Goal: Task Accomplishment & Management: Complete application form

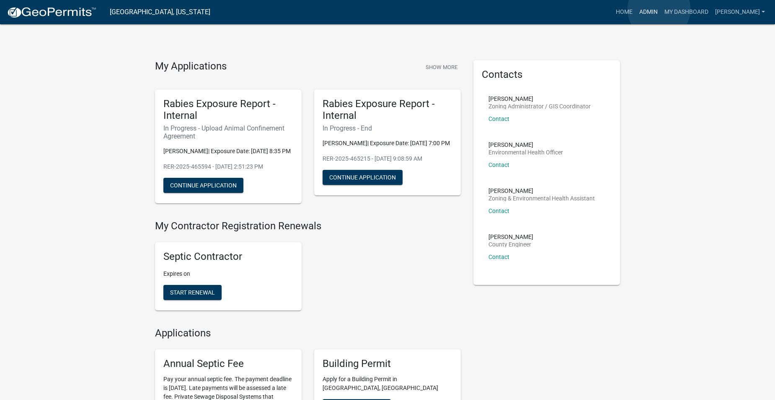
click at [659, 9] on link "Admin" at bounding box center [648, 12] width 25 height 16
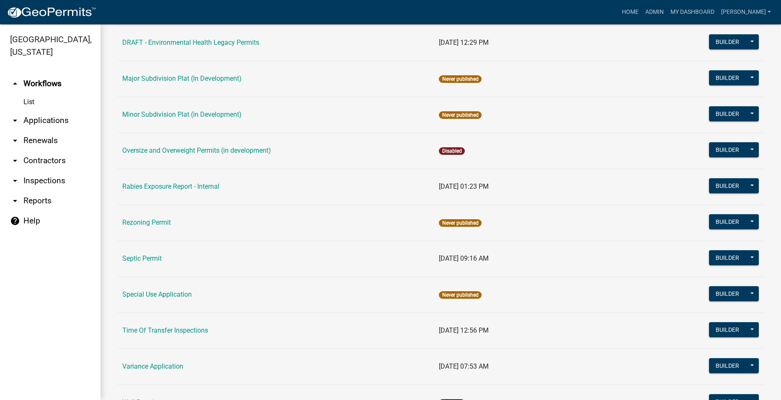
scroll to position [369, 0]
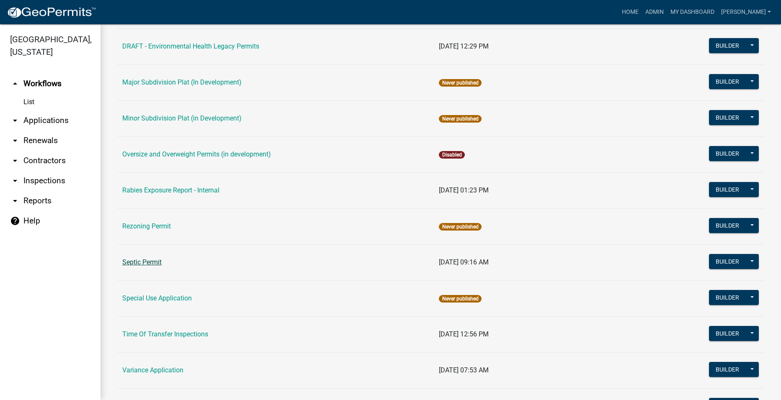
click at [142, 261] on link "Septic Permit" at bounding box center [141, 262] width 39 height 8
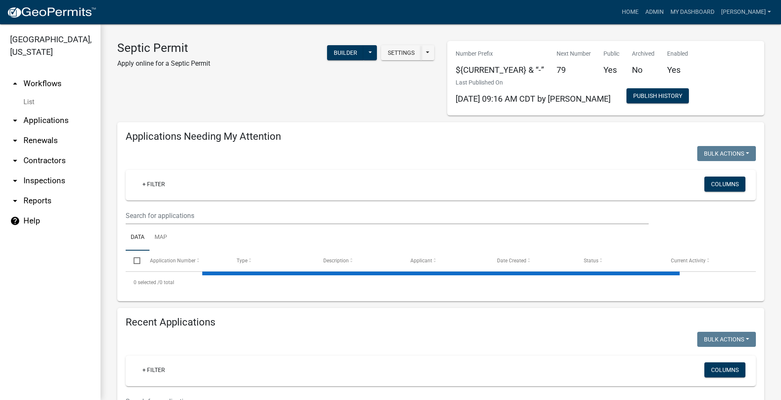
select select "2: 50"
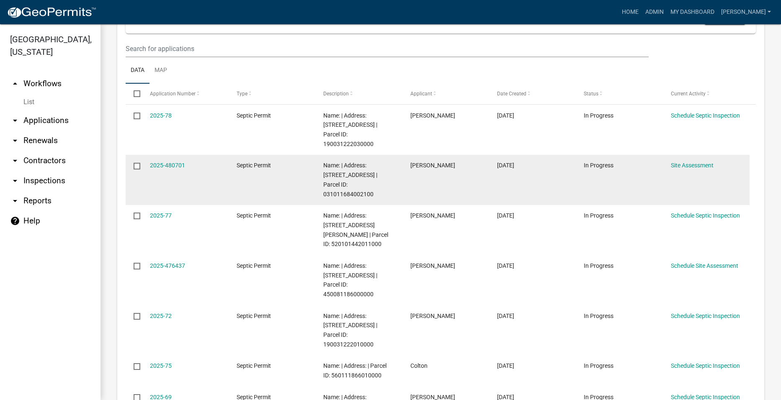
scroll to position [168, 0]
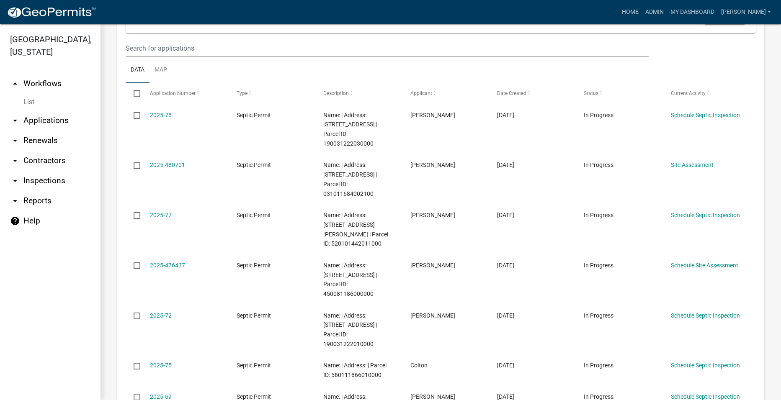
click at [60, 111] on link "arrow_drop_down Applications" at bounding box center [50, 121] width 101 height 20
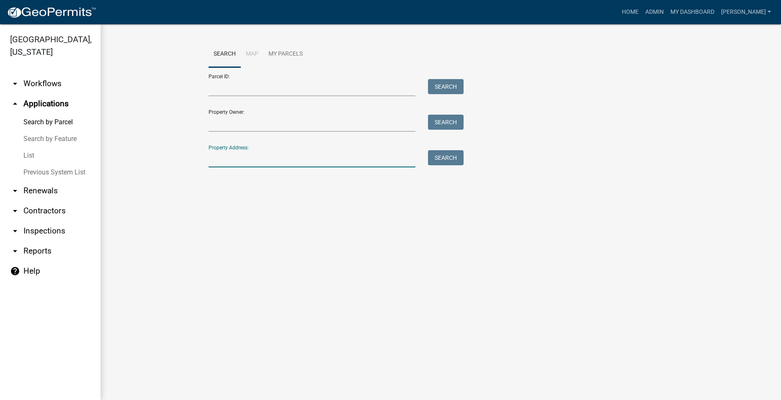
click at [253, 158] on input "Property Address:" at bounding box center [312, 158] width 207 height 17
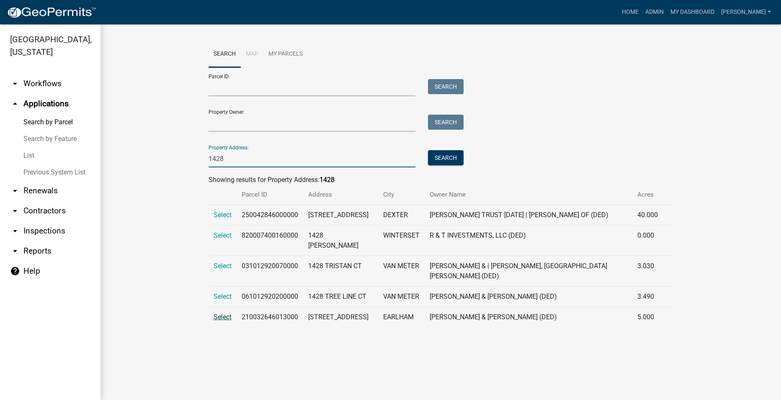
type input "1428"
click at [218, 321] on span "Select" at bounding box center [223, 317] width 18 height 8
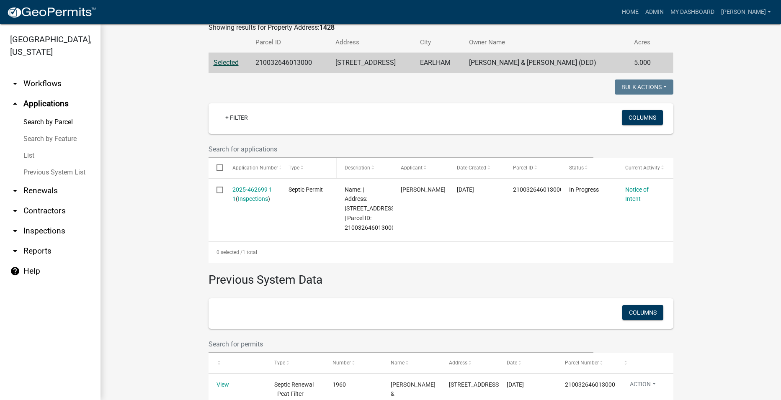
scroll to position [168, 0]
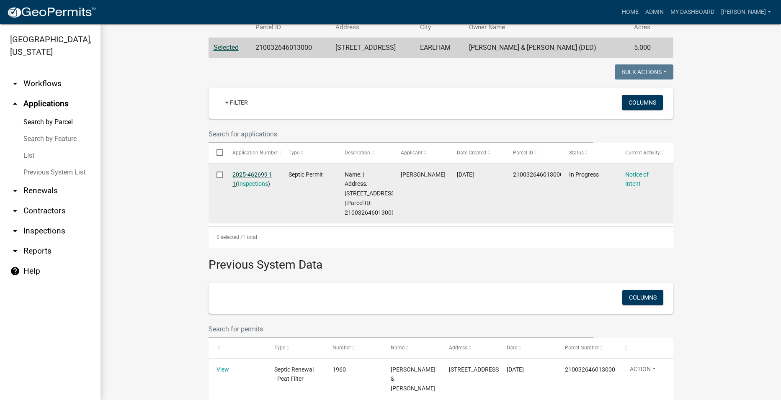
click at [244, 171] on link "2025-462699 1 1" at bounding box center [252, 179] width 40 height 16
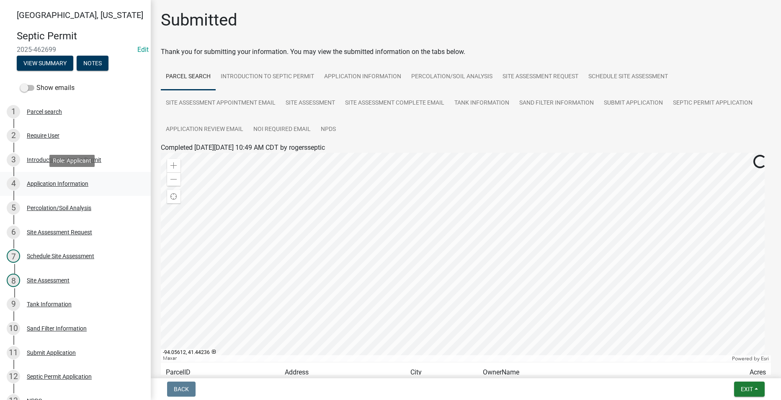
click at [44, 182] on div "Application Information" at bounding box center [58, 184] width 62 height 6
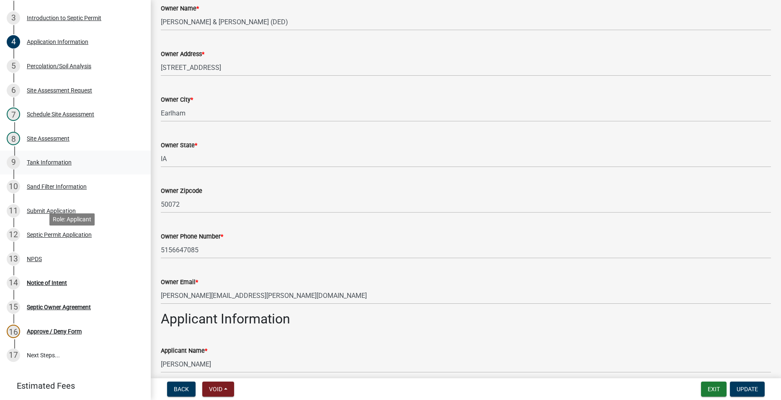
scroll to position [168, 0]
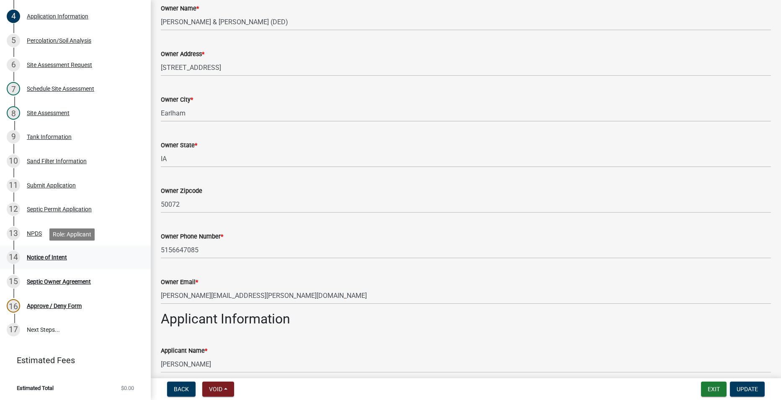
click at [61, 255] on div "Notice of Intent" at bounding box center [47, 258] width 40 height 6
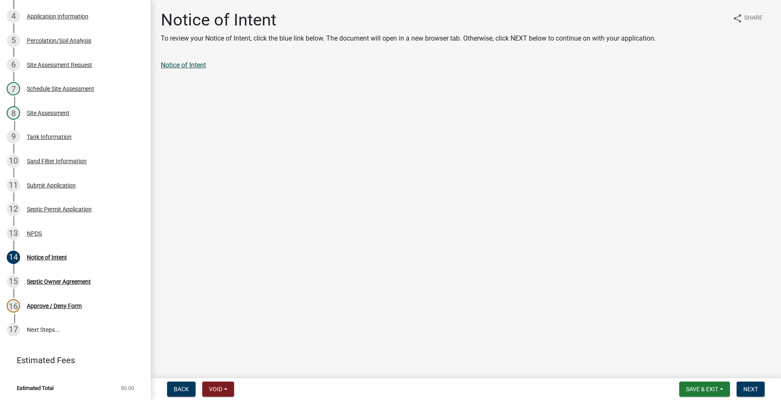
click at [188, 62] on link "Notice of Intent" at bounding box center [183, 65] width 45 height 8
click at [53, 281] on div "Septic Owner Agreement" at bounding box center [59, 281] width 64 height 6
click at [28, 258] on div "Notice of Intent" at bounding box center [47, 257] width 40 height 6
click at [65, 282] on div "Septic Owner Agreement" at bounding box center [59, 281] width 64 height 6
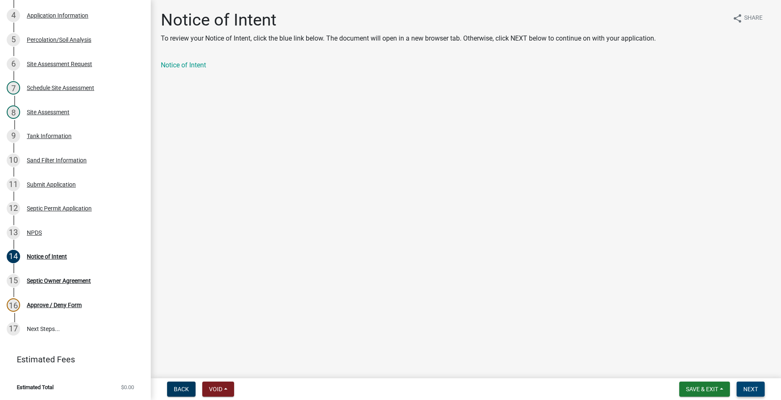
click at [755, 388] on button "Next" at bounding box center [751, 389] width 28 height 15
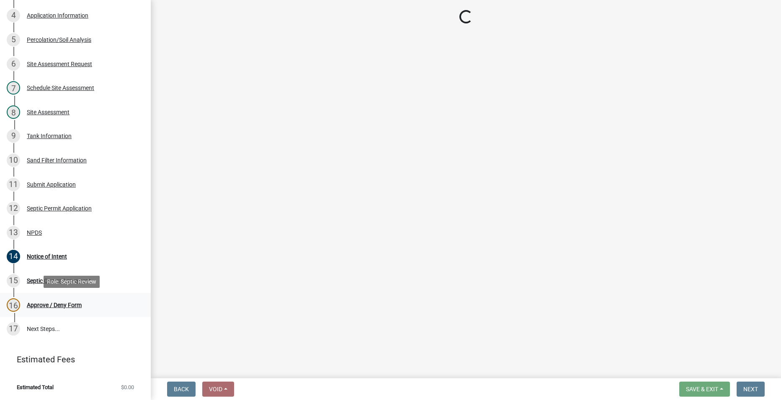
click at [61, 305] on div "Approve / Deny Form" at bounding box center [54, 305] width 55 height 6
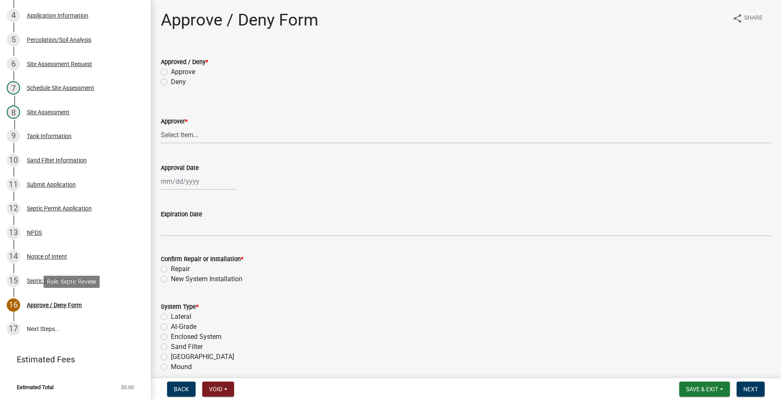
click at [15, 303] on div "16" at bounding box center [13, 305] width 13 height 13
click at [171, 73] on label "Approve" at bounding box center [183, 72] width 24 height 10
click at [171, 72] on input "Approve" at bounding box center [173, 69] width 5 height 5
radio input "true"
click at [200, 140] on select "Select Item... [PERSON_NAME] [PERSON_NAME] [PERSON_NAME]" at bounding box center [466, 134] width 610 height 17
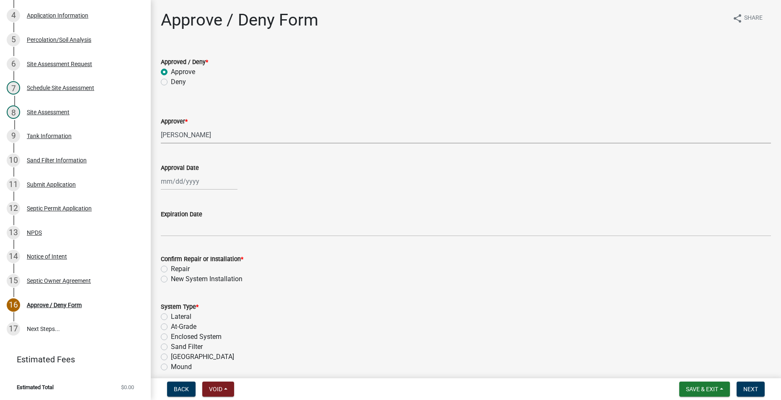
click at [161, 126] on select "Select Item... [PERSON_NAME] [PERSON_NAME] [PERSON_NAME]" at bounding box center [466, 134] width 610 height 17
select select "2a766554-95f9-4f5e-8bc4-c4203ac60b7b"
click at [182, 186] on div at bounding box center [199, 181] width 77 height 17
select select "9"
select select "2025"
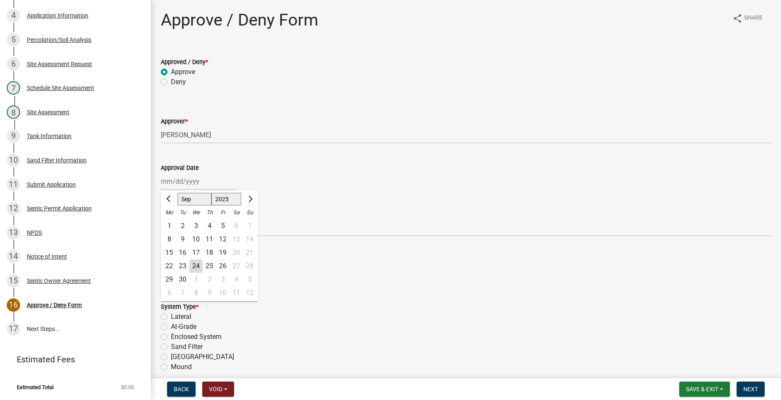
click at [197, 263] on div "24" at bounding box center [195, 266] width 13 height 13
type input "[DATE]"
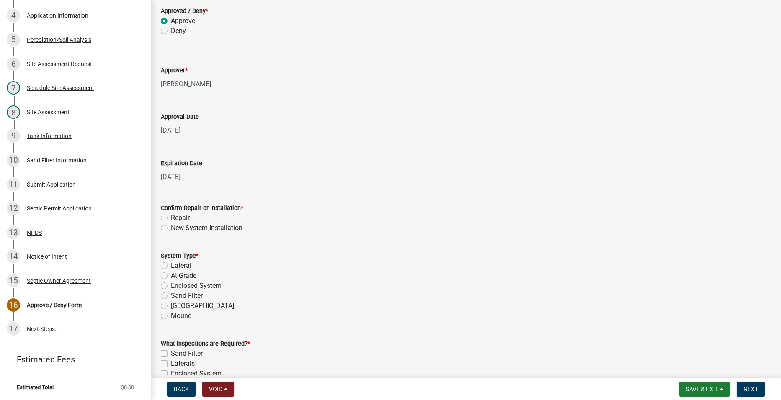
scroll to position [0, 0]
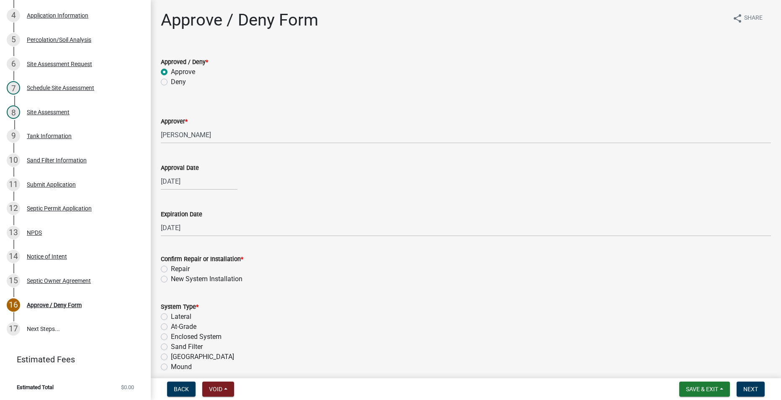
click at [171, 279] on label "New System Installation" at bounding box center [207, 279] width 72 height 10
click at [171, 279] on input "New System Installation" at bounding box center [173, 276] width 5 height 5
radio input "true"
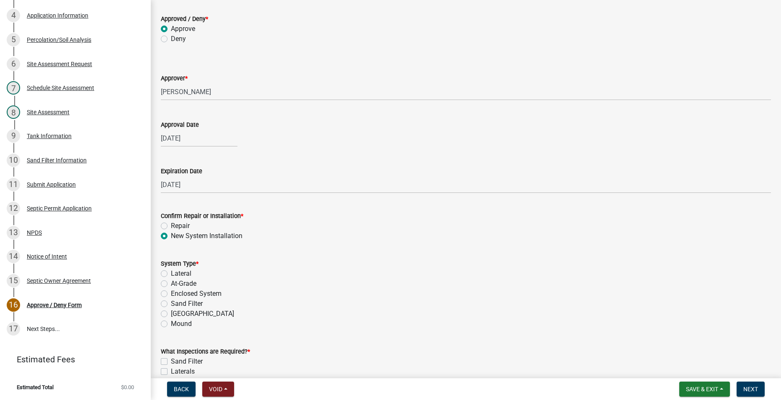
scroll to position [84, 0]
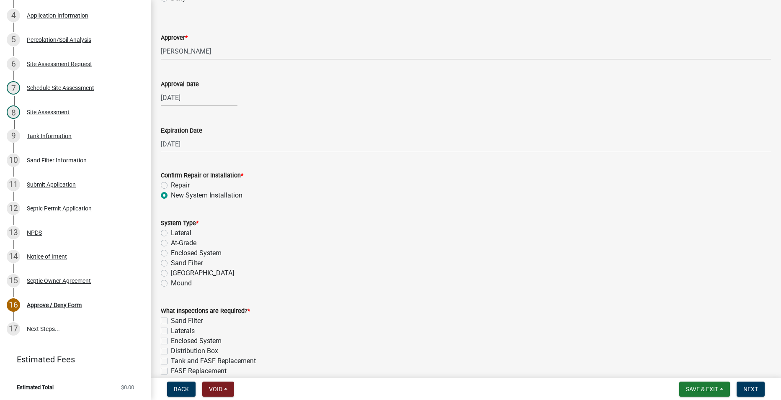
click at [171, 262] on label "Sand Filter" at bounding box center [187, 263] width 32 height 10
click at [171, 262] on input "Sand Filter" at bounding box center [173, 260] width 5 height 5
radio input "true"
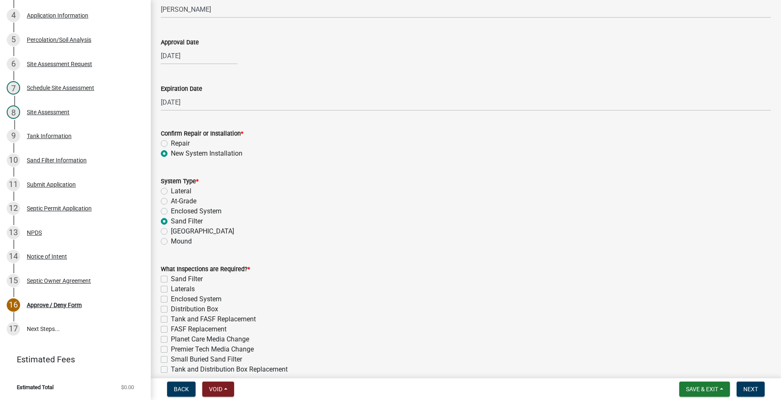
click at [171, 279] on label "Sand Filter" at bounding box center [187, 279] width 32 height 10
click at [171, 279] on input "Sand Filter" at bounding box center [173, 276] width 5 height 5
checkbox input "true"
checkbox input "false"
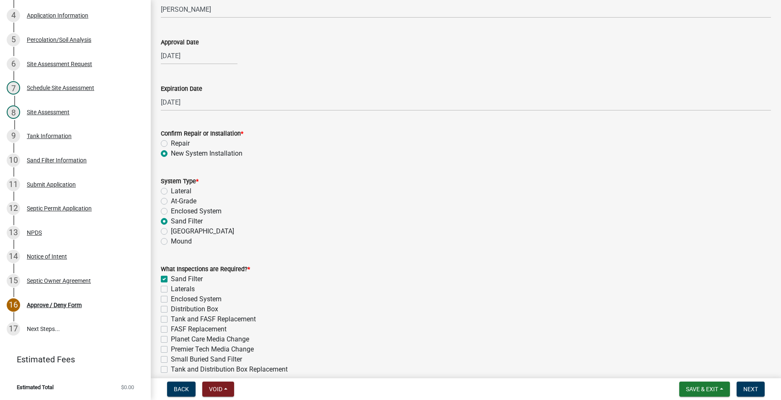
checkbox input "false"
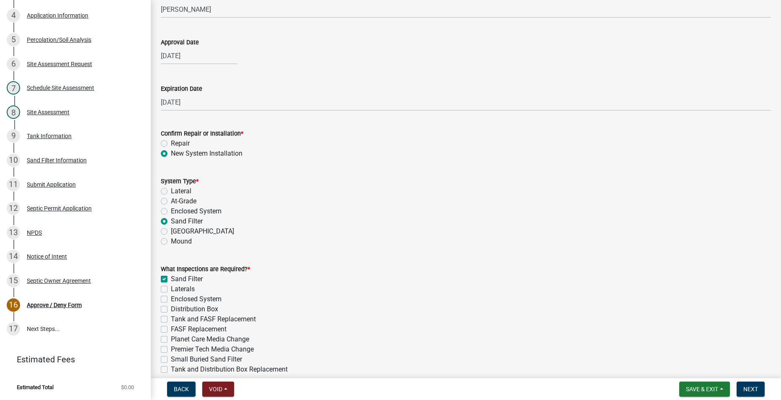
checkbox input "false"
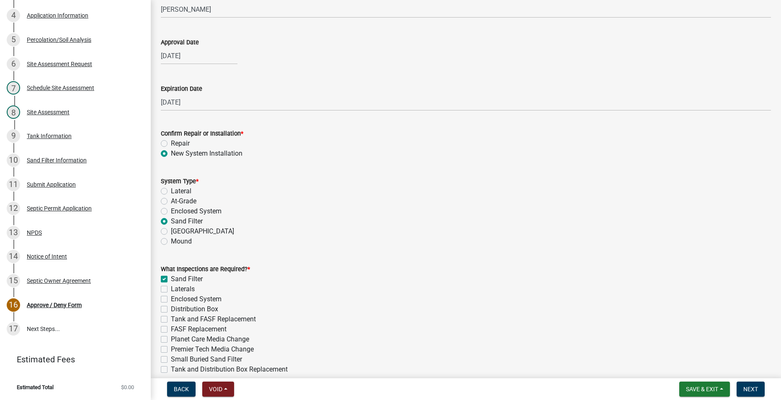
checkbox input "false"
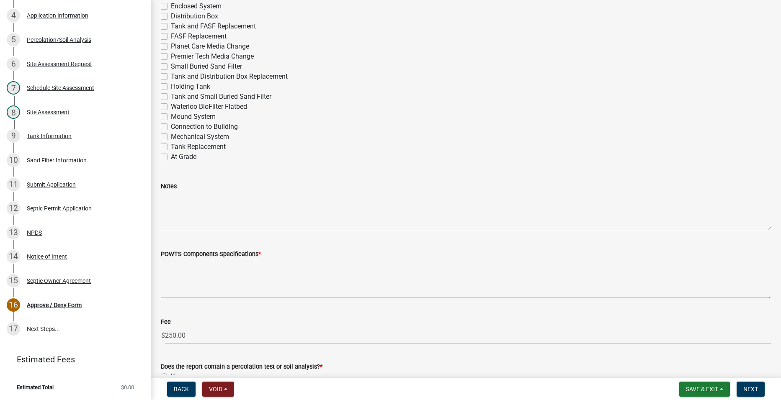
scroll to position [377, 0]
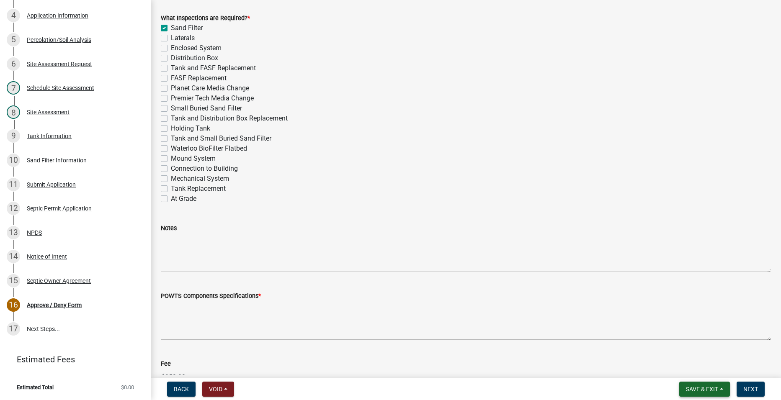
click at [703, 383] on button "Save & Exit" at bounding box center [704, 389] width 51 height 15
click at [689, 348] on button "Save" at bounding box center [696, 348] width 67 height 20
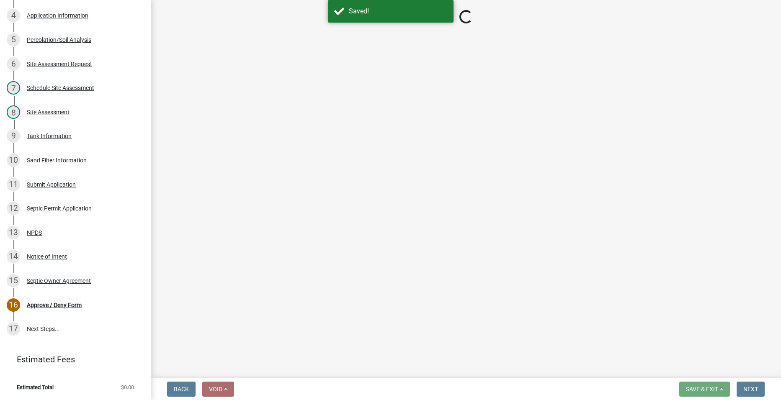
select select "2a766554-95f9-4f5e-8bc4-c4203ac60b7b"
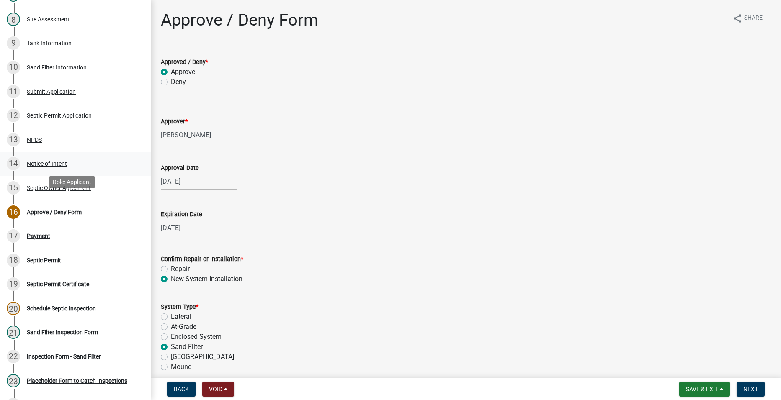
scroll to position [212, 0]
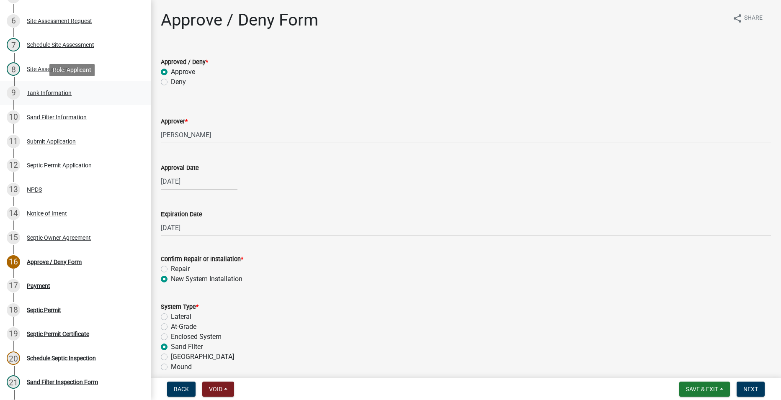
click at [78, 92] on div "9 Tank Information" at bounding box center [72, 92] width 131 height 13
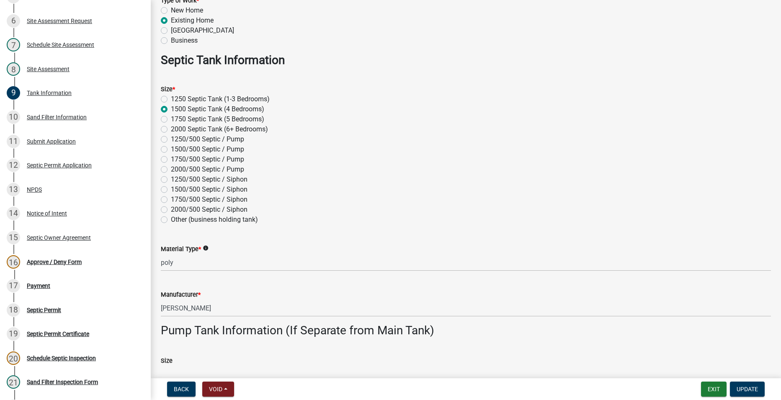
scroll to position [84, 0]
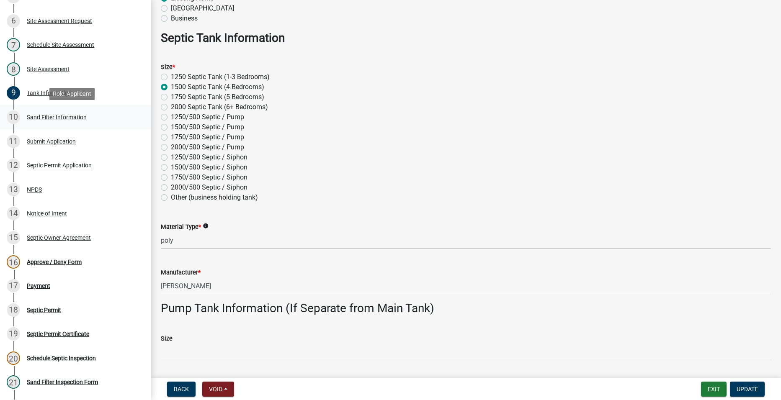
click at [62, 109] on link "10 Sand Filter Information" at bounding box center [75, 117] width 151 height 24
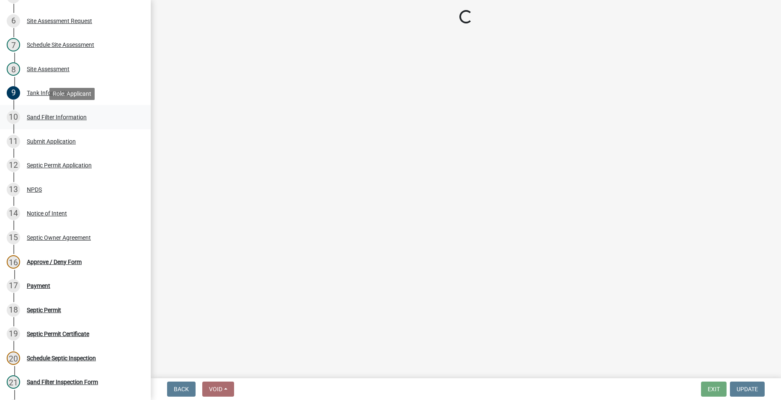
scroll to position [0, 0]
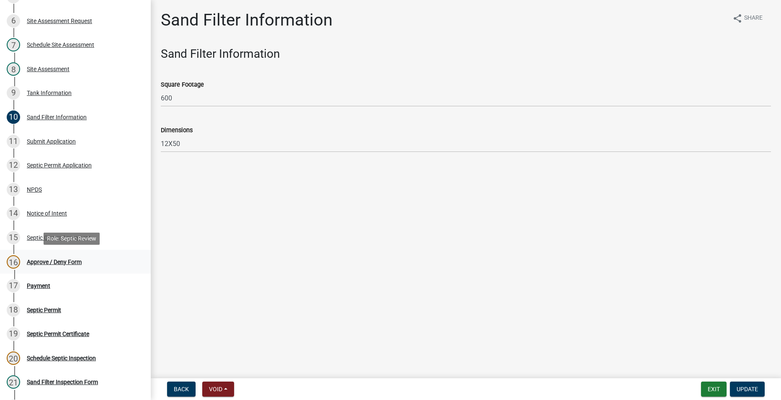
click at [63, 261] on div "Approve / Deny Form" at bounding box center [54, 262] width 55 height 6
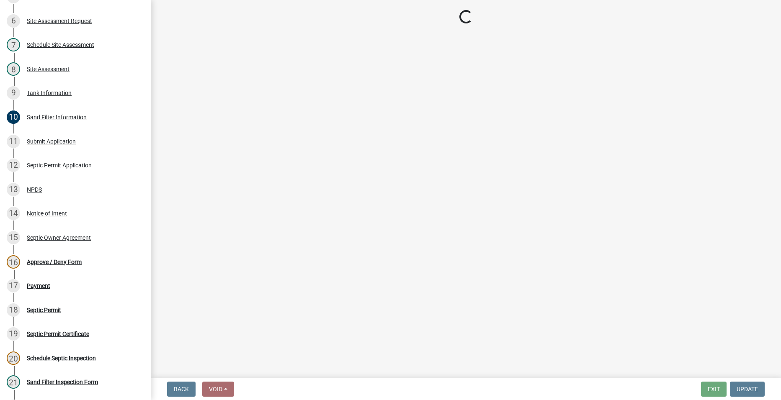
select select "2a766554-95f9-4f5e-8bc4-c4203ac60b7b"
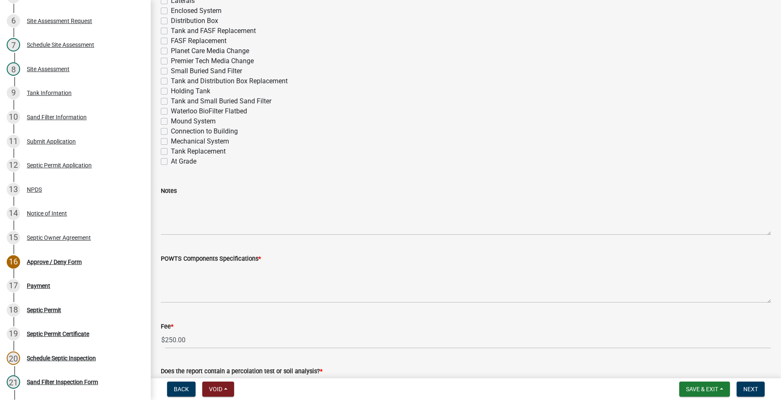
scroll to position [419, 0]
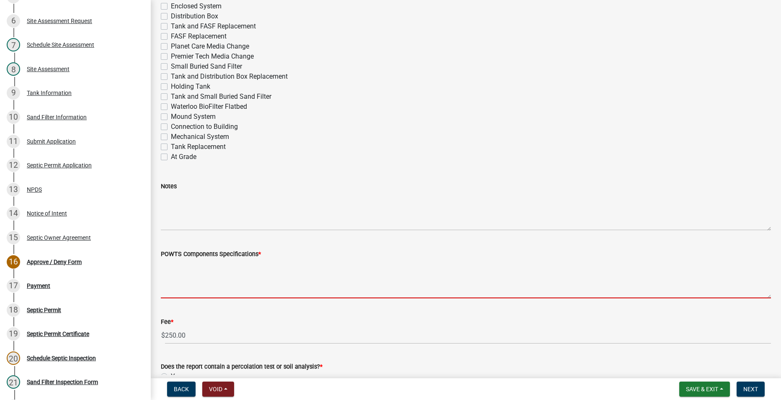
click at [227, 276] on textarea "POWTS Components Specifications *" at bounding box center [466, 278] width 610 height 39
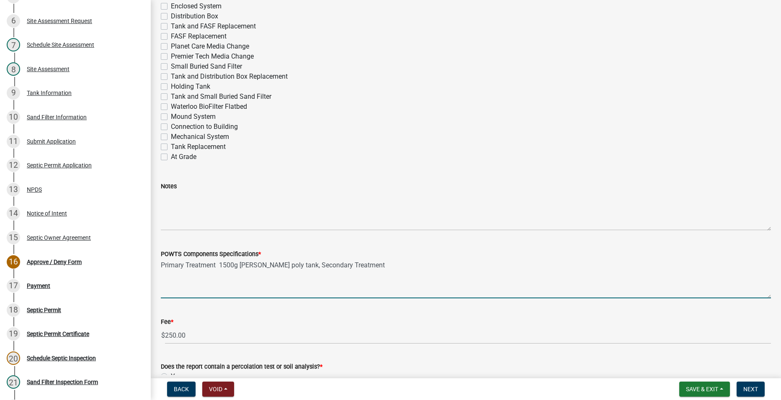
type textarea "Primary Treatment 1500g [PERSON_NAME] poly tank, Secondary Treatment"
click at [696, 390] on span "Save & Exit" at bounding box center [702, 389] width 32 height 7
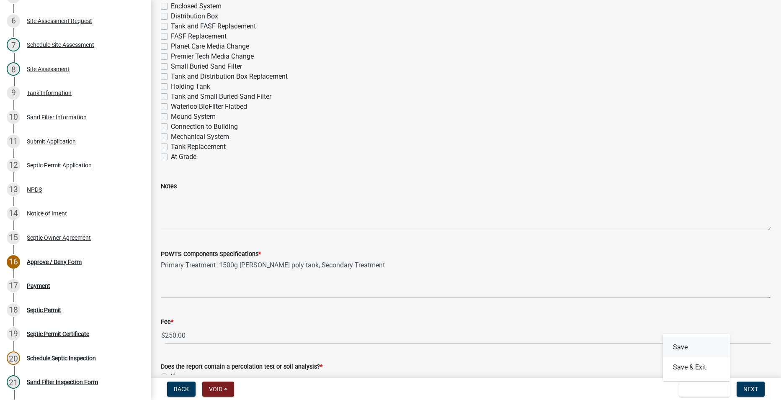
click at [679, 349] on button "Save" at bounding box center [696, 348] width 67 height 20
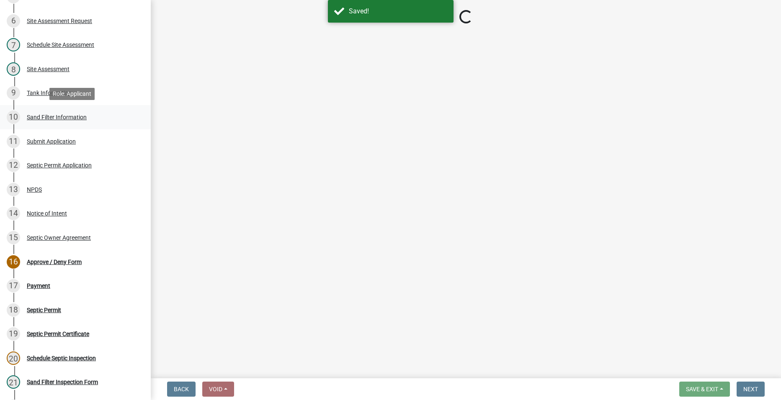
click at [62, 116] on div "Sand Filter Information" at bounding box center [57, 117] width 60 height 6
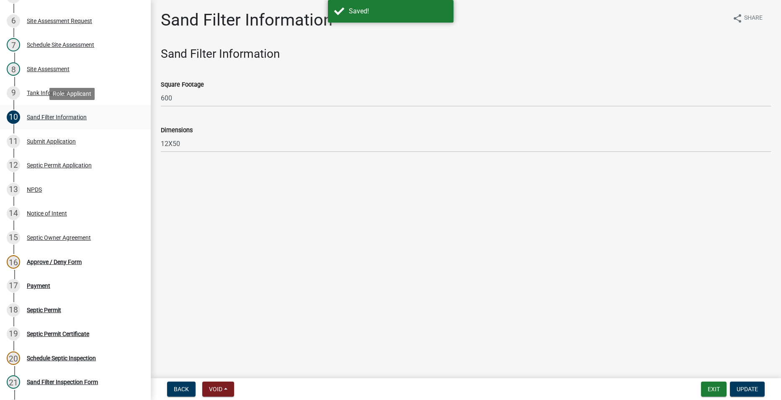
select select "2a766554-95f9-4f5e-8bc4-c4203ac60b7b"
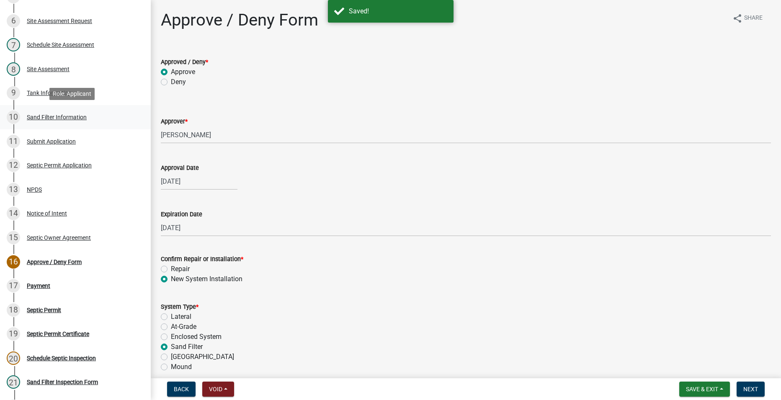
click at [61, 119] on div "Sand Filter Information" at bounding box center [57, 117] width 60 height 6
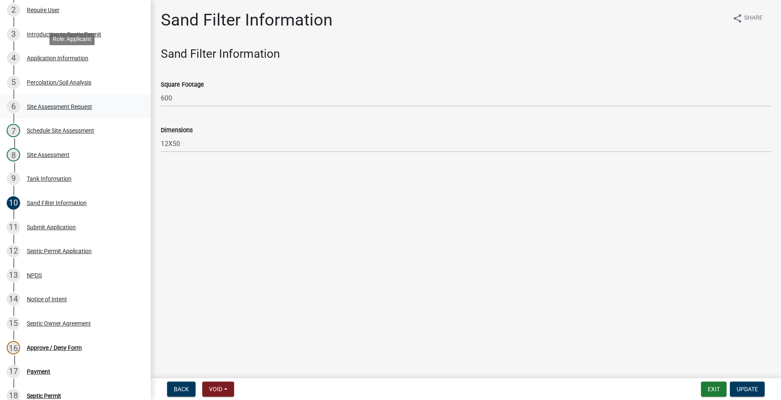
scroll to position [84, 0]
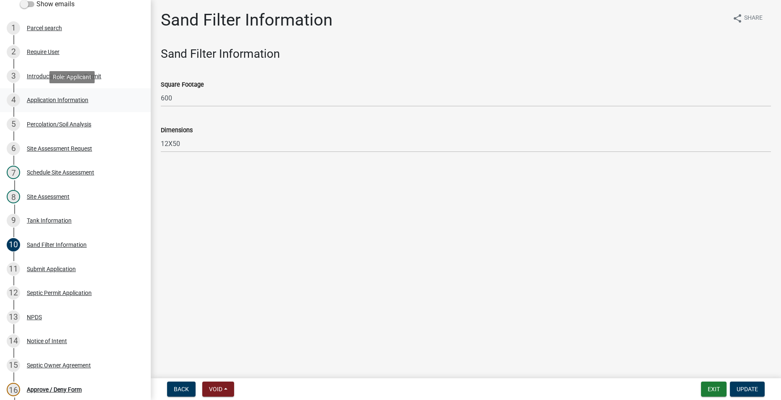
click at [45, 101] on div "Application Information" at bounding box center [58, 100] width 62 height 6
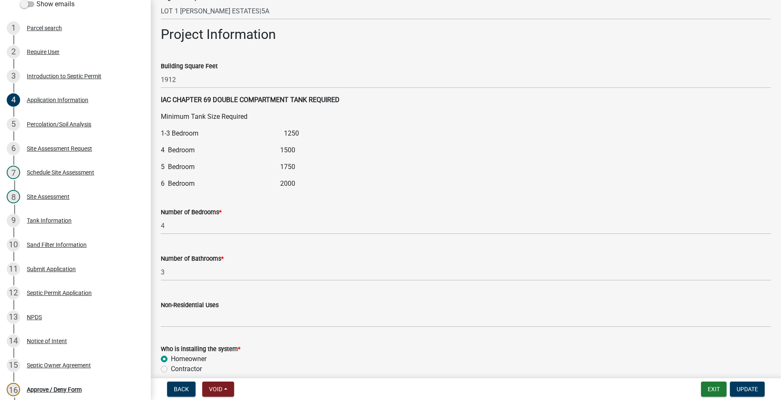
scroll to position [963, 0]
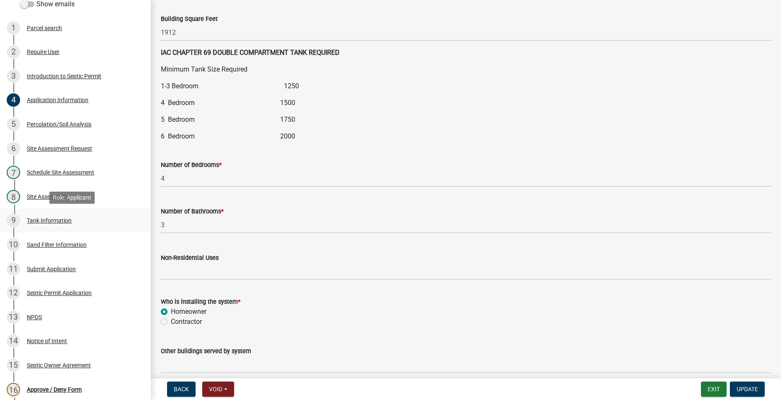
click at [64, 218] on div "Tank Information" at bounding box center [49, 221] width 45 height 6
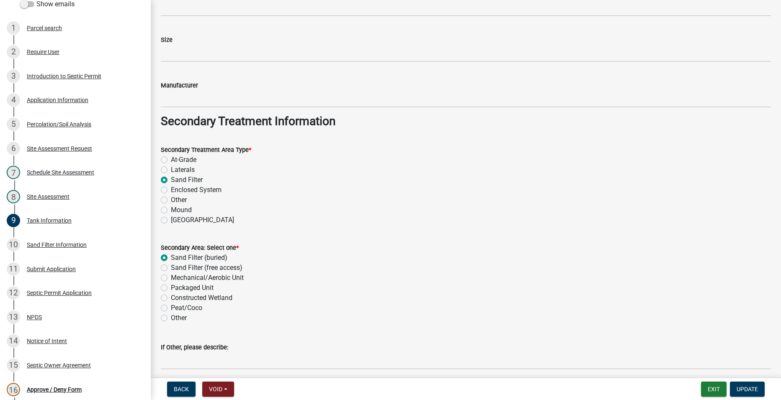
scroll to position [620, 0]
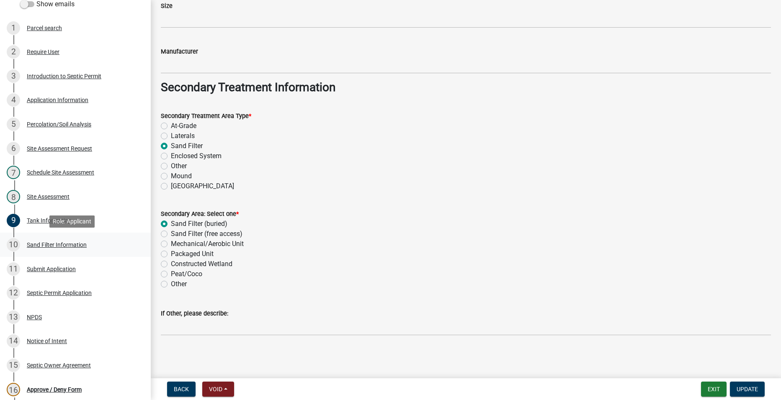
click at [84, 243] on div "Sand Filter Information" at bounding box center [57, 245] width 60 height 6
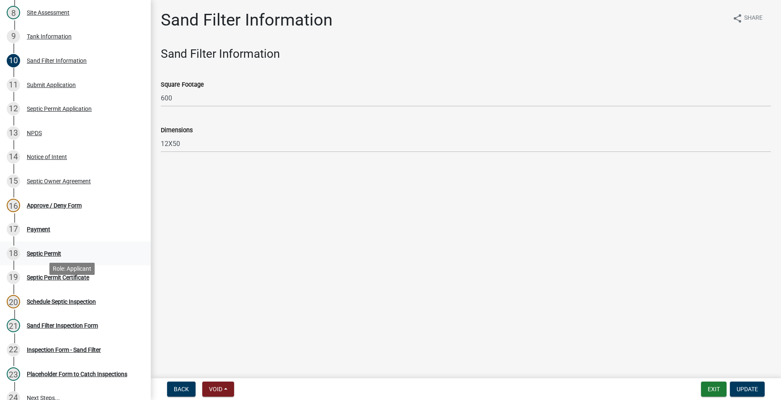
scroll to position [253, 0]
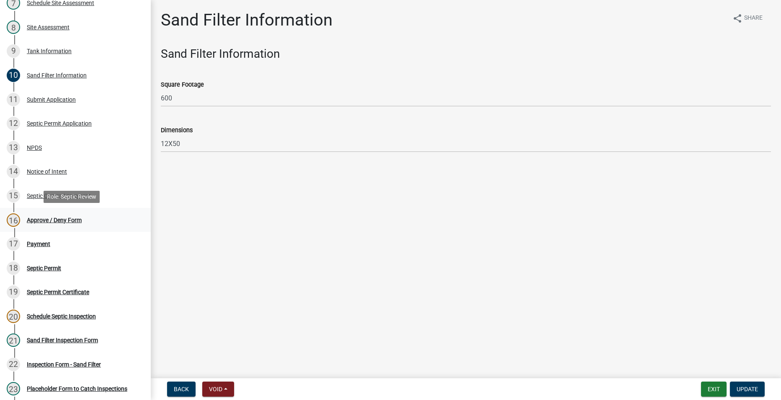
click at [39, 220] on div "Approve / Deny Form" at bounding box center [54, 220] width 55 height 6
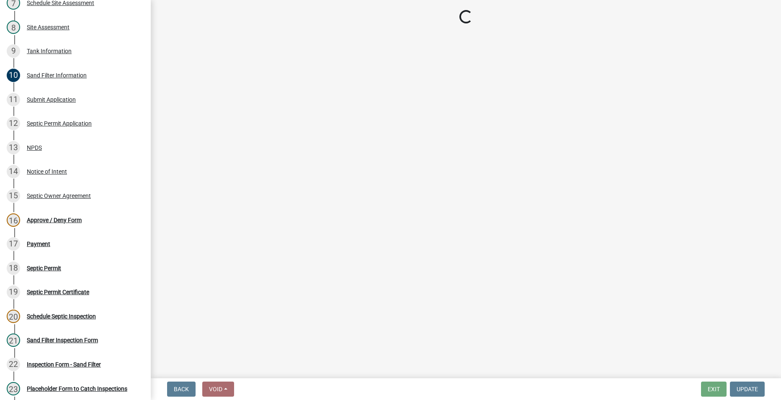
select select "2a766554-95f9-4f5e-8bc4-c4203ac60b7b"
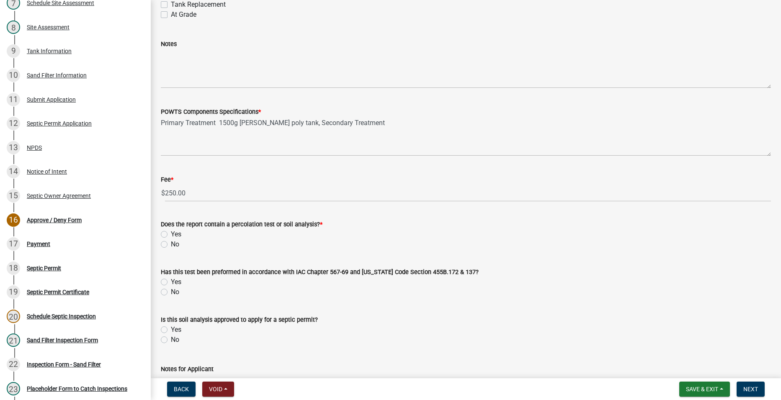
scroll to position [586, 0]
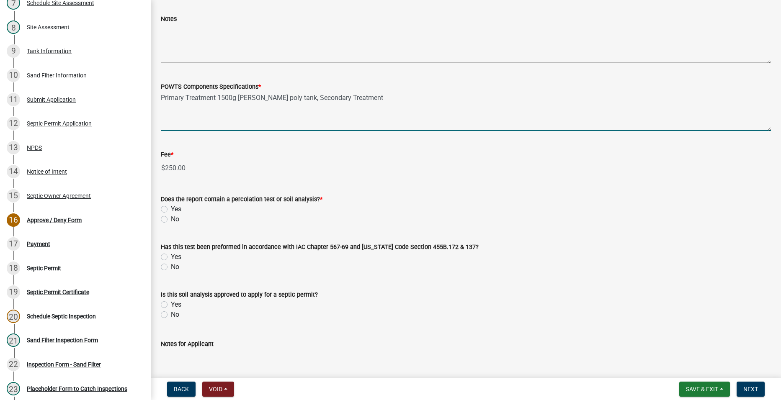
click at [237, 97] on textarea "Primary Treatment 1500g [PERSON_NAME] poly tank, Secondary Treatment" at bounding box center [466, 111] width 610 height 39
click at [386, 100] on textarea "Primary Treatment 1500g/500g pump [PERSON_NAME] poly tank, Secondary Treatment" at bounding box center [466, 111] width 610 height 39
type textarea "Primary Treatment 1500g/500g pump [PERSON_NAME] poly tank, Secondary Treatment …"
click at [171, 211] on label "Yes" at bounding box center [176, 209] width 10 height 10
click at [171, 210] on input "Yes" at bounding box center [173, 206] width 5 height 5
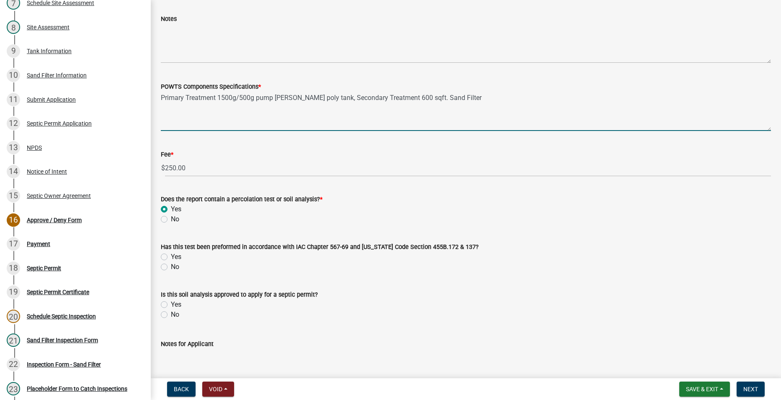
radio input "true"
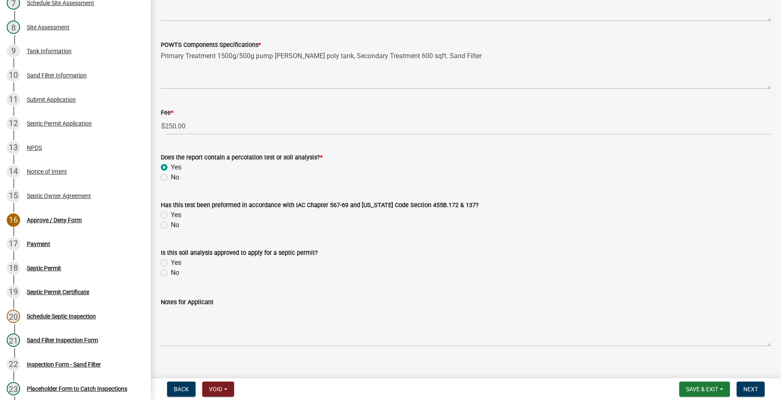
scroll to position [639, 0]
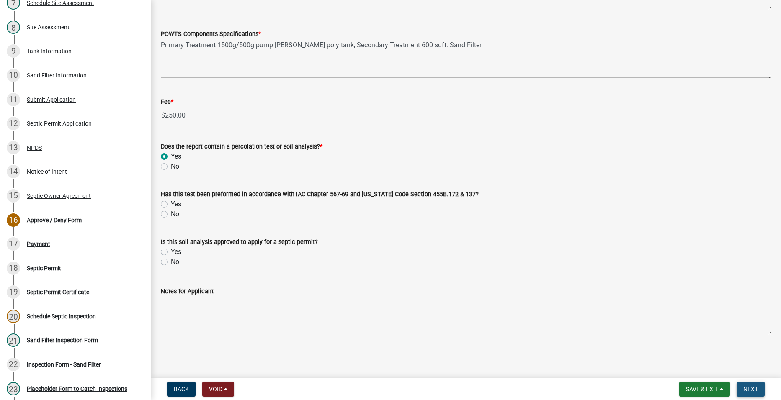
click at [754, 388] on span "Next" at bounding box center [750, 389] width 15 height 7
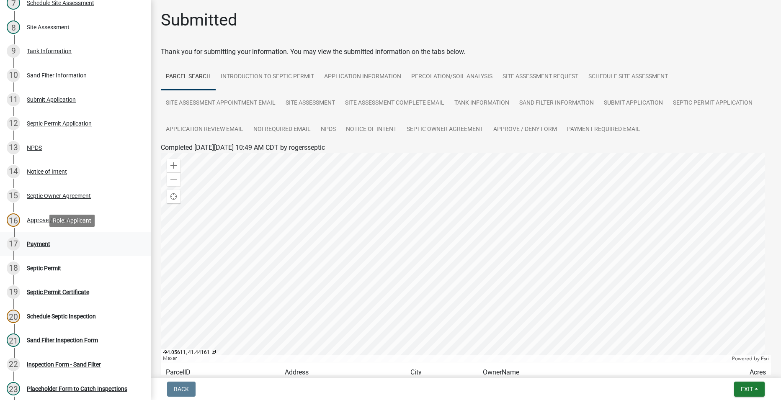
click at [40, 245] on div "Payment" at bounding box center [38, 244] width 23 height 6
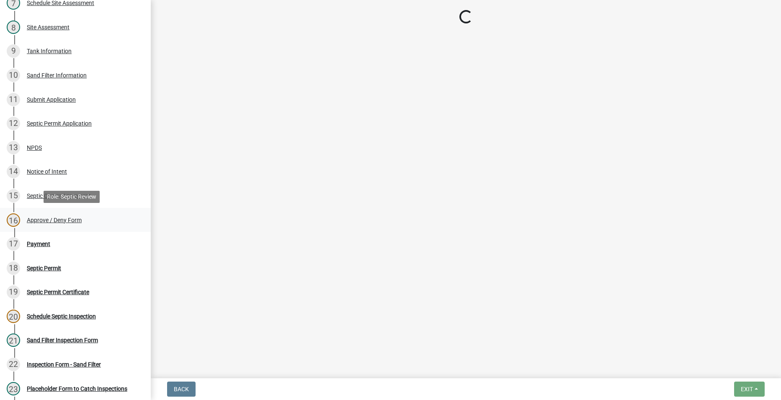
select select "3: 3"
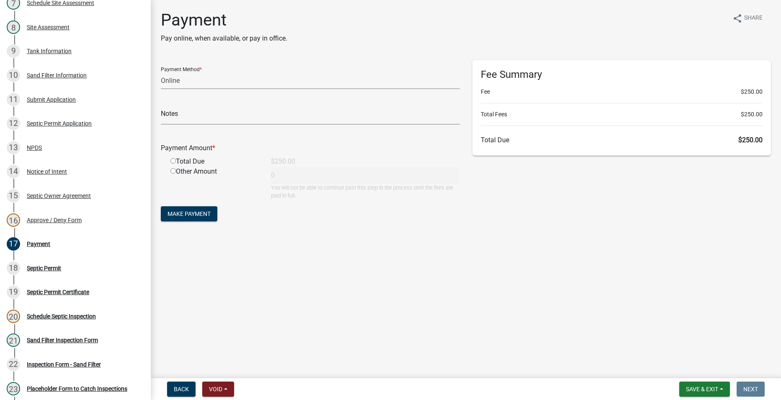
click at [268, 301] on main "Payment Pay online, when available, or pay in office. share Share Payment Metho…" at bounding box center [466, 187] width 630 height 375
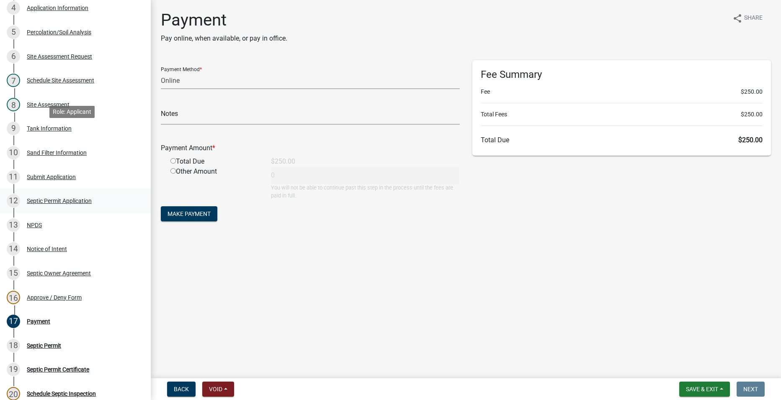
scroll to position [170, 0]
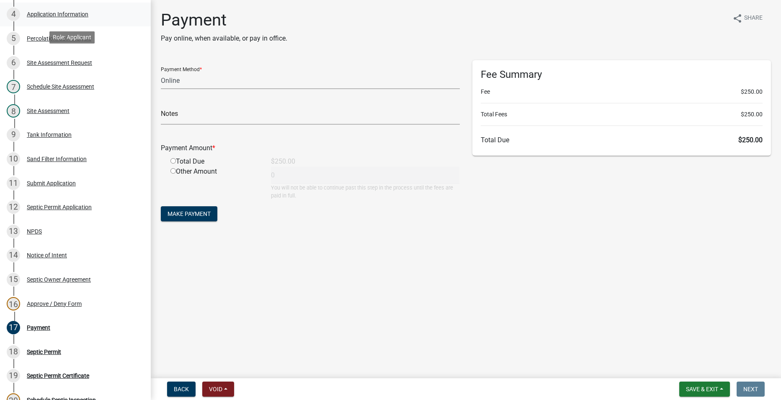
click at [41, 14] on div "Application Information" at bounding box center [58, 14] width 62 height 6
